Goal: Navigation & Orientation: Find specific page/section

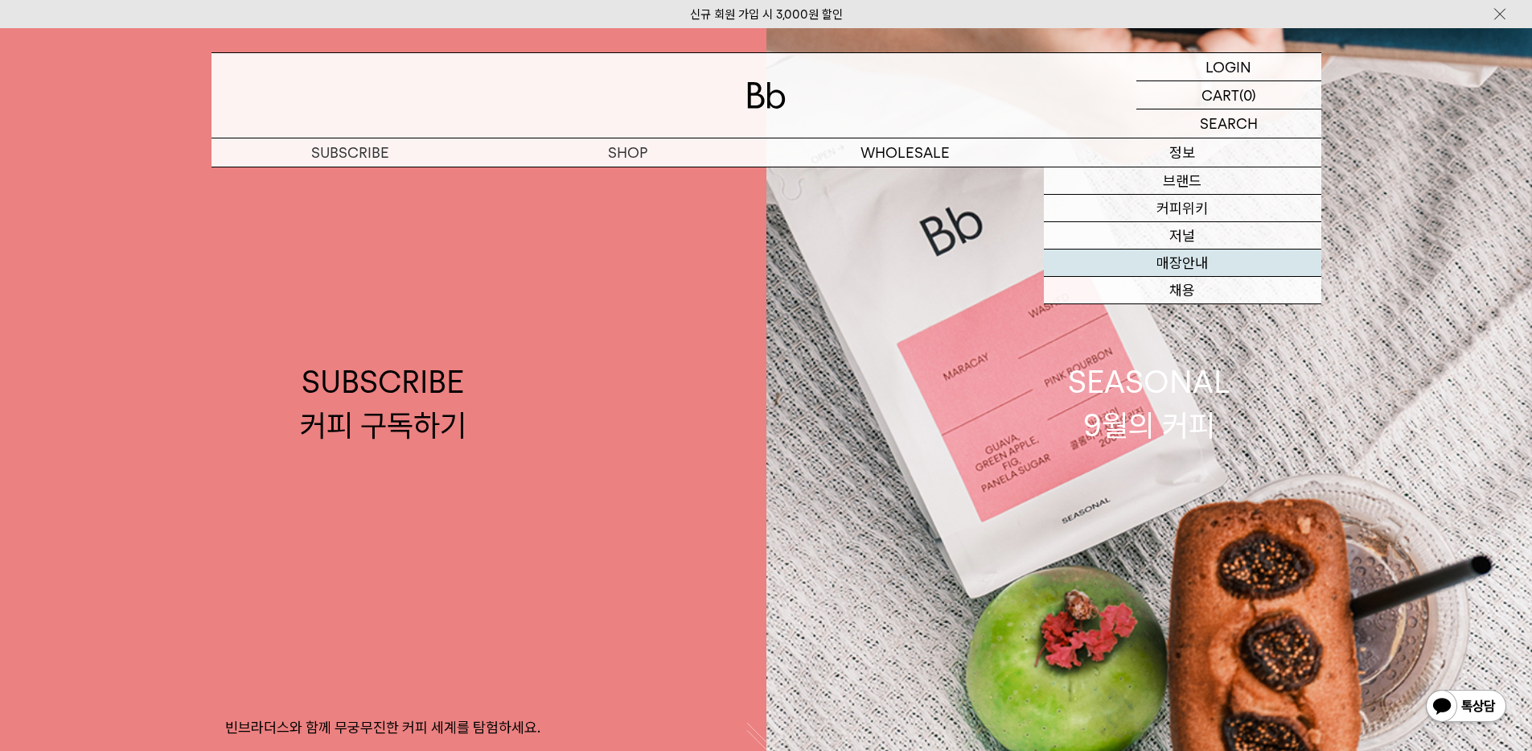
click at [1195, 262] on link "매장안내" at bounding box center [1183, 262] width 278 height 27
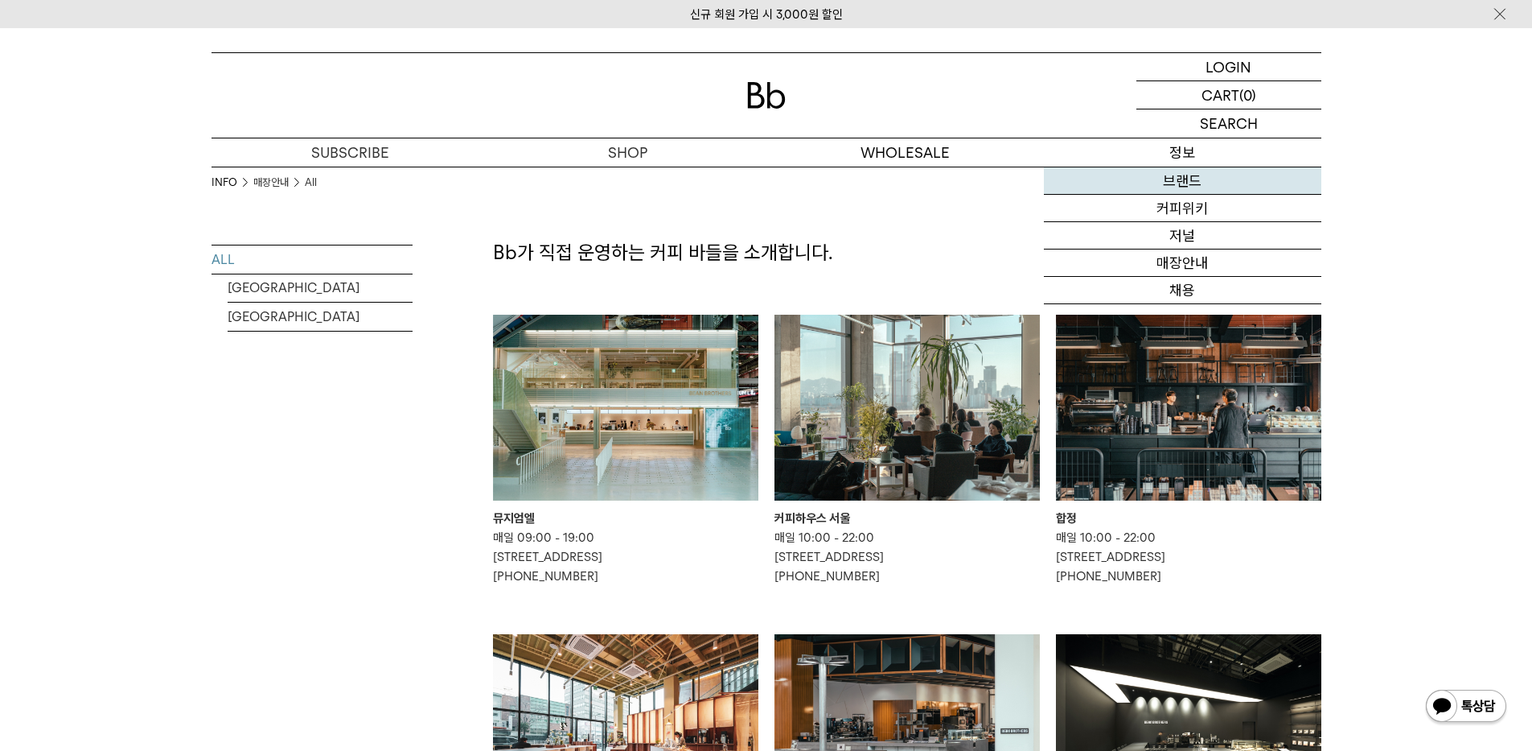
click at [1192, 177] on link "브랜드" at bounding box center [1183, 180] width 278 height 27
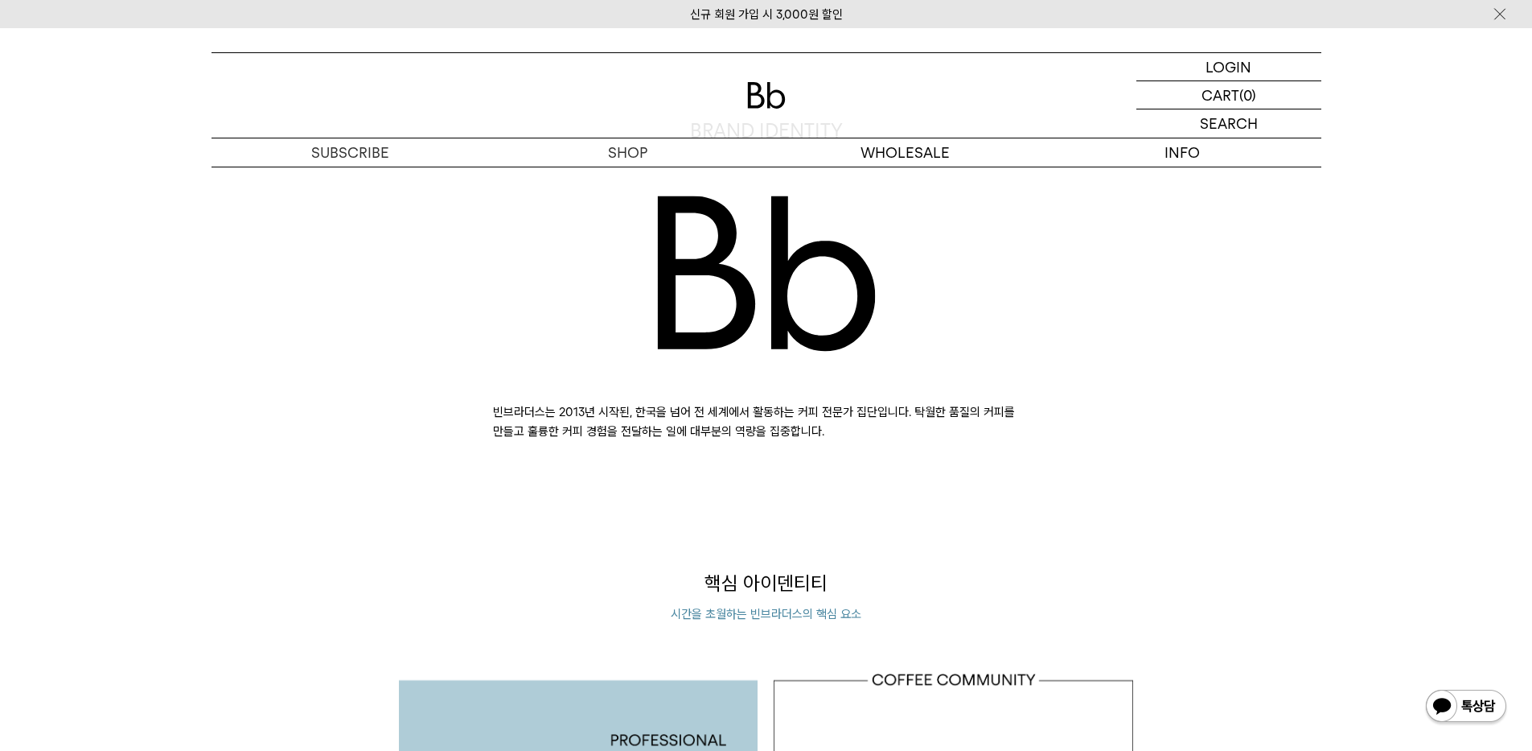
scroll to position [965, 0]
